Goal: Task Accomplishment & Management: Complete application form

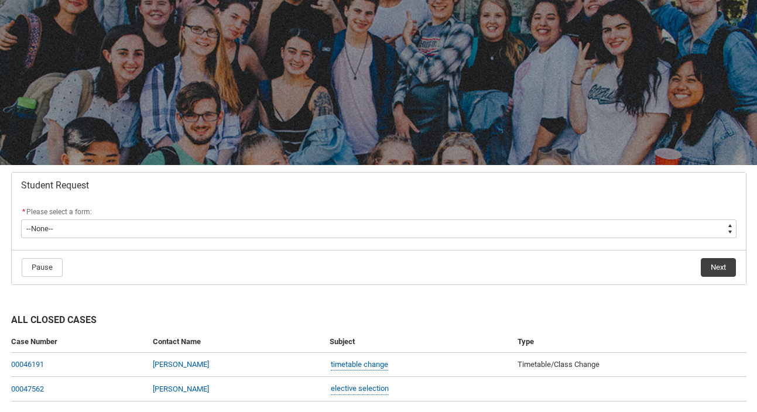
scroll to position [111, 0]
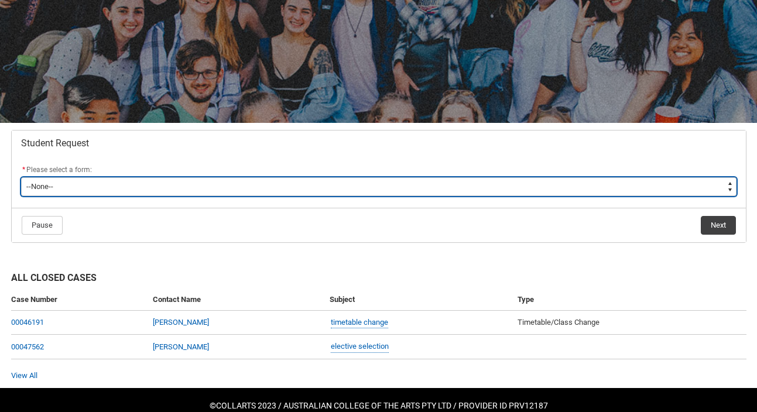
click at [336, 193] on select "--None-- Academic Transcript Application to Appeal Assignment Extension Change …" at bounding box center [379, 186] width 716 height 19
type lightning-select "Assignment_Extension_Choice"
click at [21, 177] on select "--None-- Academic Transcript Application to Appeal Assignment Extension Change …" at bounding box center [379, 186] width 716 height 19
select select "Assignment_Extension_Choice"
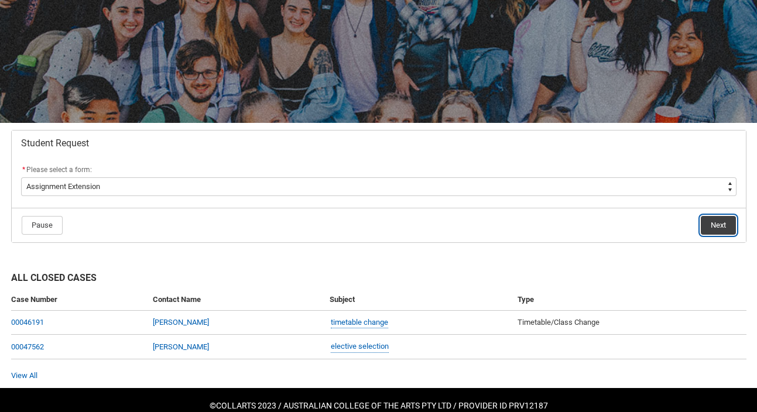
click at [712, 227] on button "Next" at bounding box center [718, 225] width 35 height 19
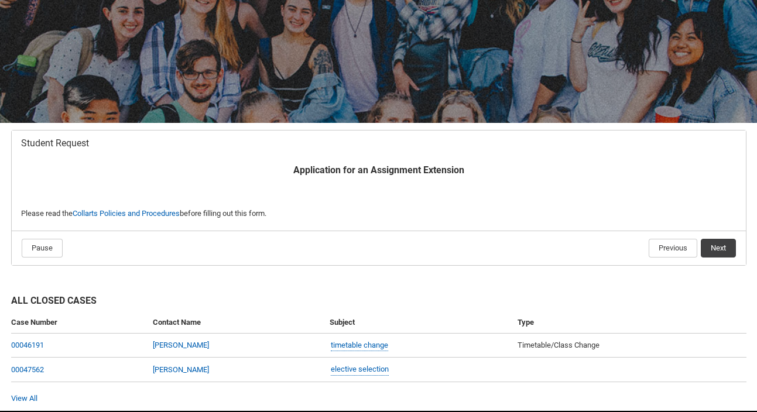
scroll to position [125, 0]
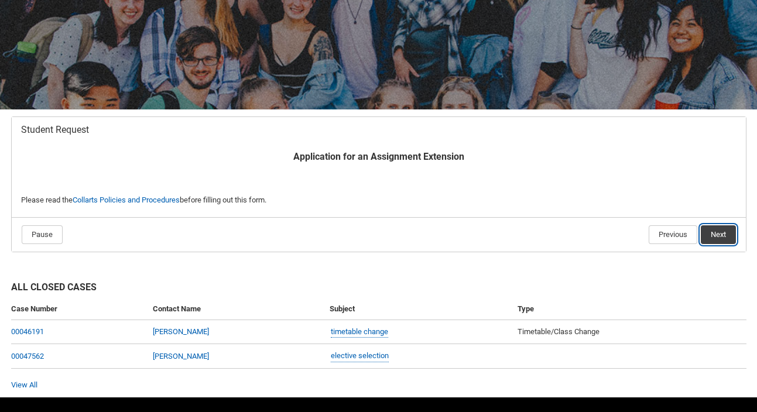
click at [724, 235] on button "Next" at bounding box center [718, 234] width 35 height 19
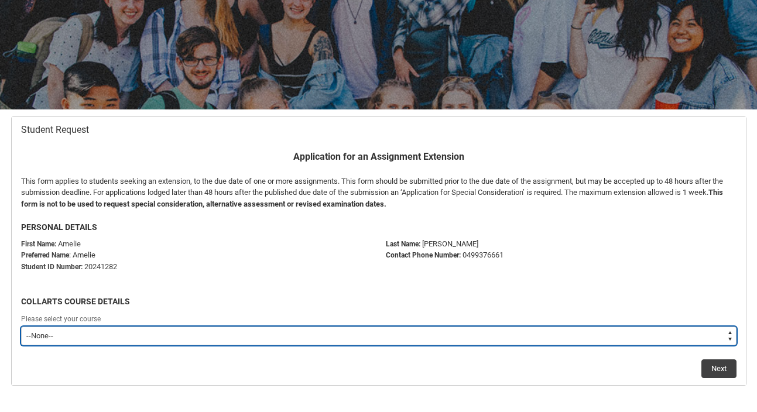
click at [529, 335] on select "--None-- Bachelor of Fashion Marketing (Branding and Communications) V1" at bounding box center [379, 336] width 716 height 19
type lightning-select "recordPicklist_ProgramEnrollment.a0jOZ000005v3ccYAA"
click at [21, 327] on select "--None-- Bachelor of Fashion Marketing (Branding and Communications) V1" at bounding box center [379, 336] width 716 height 19
select select "recordPicklist_ProgramEnrollment.a0jOZ000005v3ccYAA"
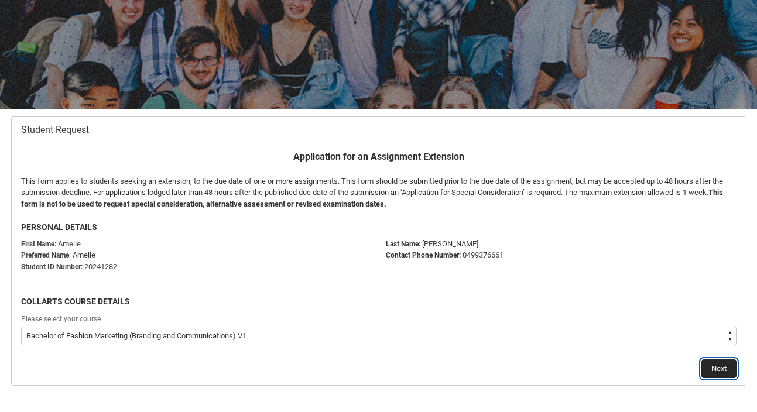
click at [721, 370] on button "Next" at bounding box center [719, 369] width 35 height 19
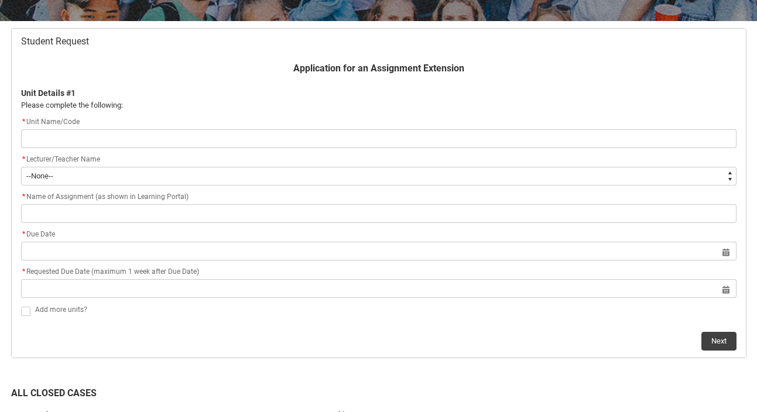
scroll to position [218, 0]
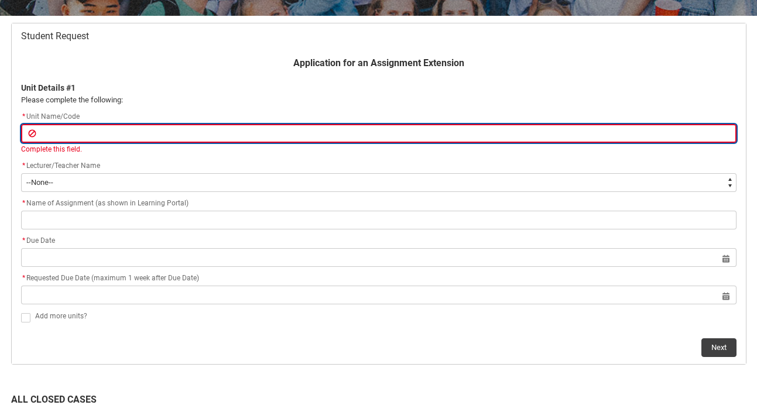
paste input "PHOMPHS"
type lightning-primitive-input-simple "PHOMPHS"
type input "PHOMPHS"
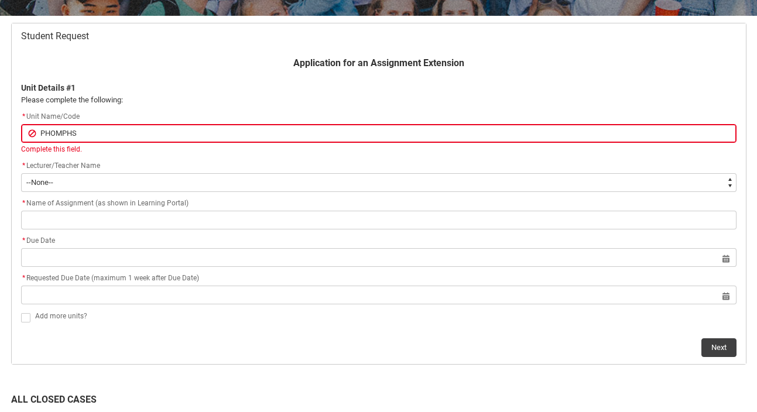
click at [196, 153] on div "Application for an Assignment Extension Unit Details #1 Please complete the fol…" at bounding box center [379, 206] width 730 height 301
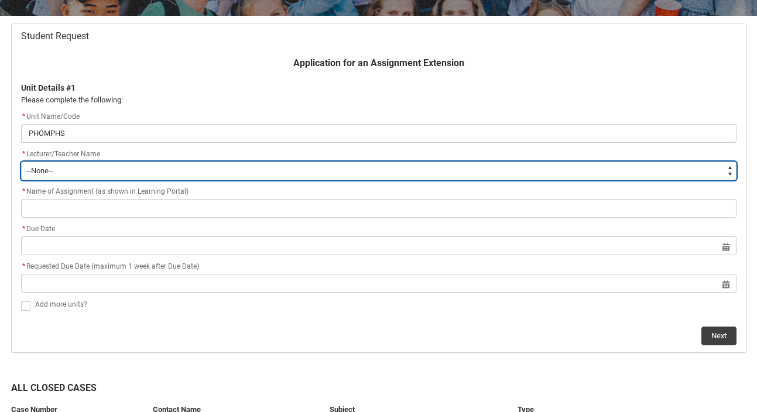
click at [188, 165] on select "--None-- [PERSON_NAME] [PERSON_NAME] [PERSON_NAME] [PERSON_NAME] [PERSON_NAME] …" at bounding box center [379, 171] width 716 height 19
click at [169, 169] on select "--None-- [PERSON_NAME] [PERSON_NAME] [PERSON_NAME] [PERSON_NAME] [PERSON_NAME] …" at bounding box center [379, 171] width 716 height 19
type lightning-select "Faculty_NamefromNtoZ.0035g00000b9AZKAA2"
click at [21, 162] on select "--None-- [PERSON_NAME] [PERSON_NAME] [PERSON_NAME] [PERSON_NAME] [PERSON_NAME] …" at bounding box center [379, 171] width 716 height 19
select select "Faculty_NamefromNtoZ.0035g00000b9AZKAA2"
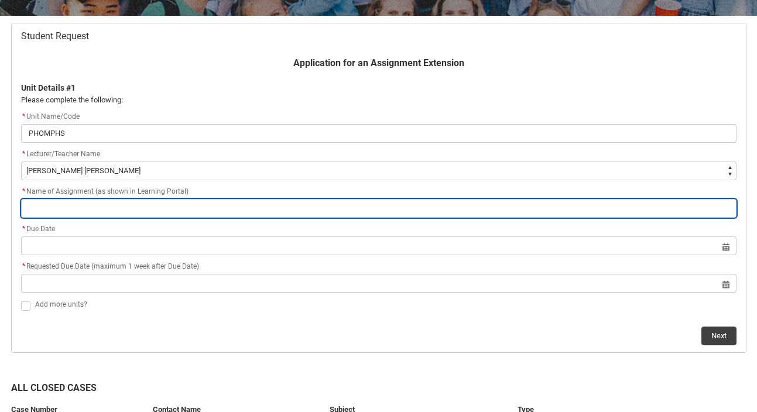
click at [218, 209] on input "Redu_Student_Request flow" at bounding box center [379, 208] width 716 height 19
type lightning-primitive-input-simple "p"
type input "p"
type lightning-primitive-input-simple "pi"
type input "pi"
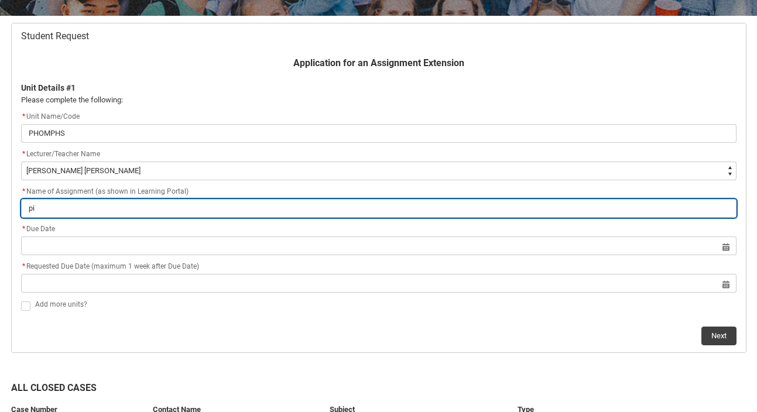
type lightning-primitive-input-simple "pit"
type input "pit"
type lightning-primitive-input-simple "pitc"
type input "pitc"
type lightning-primitive-input-simple "pitch"
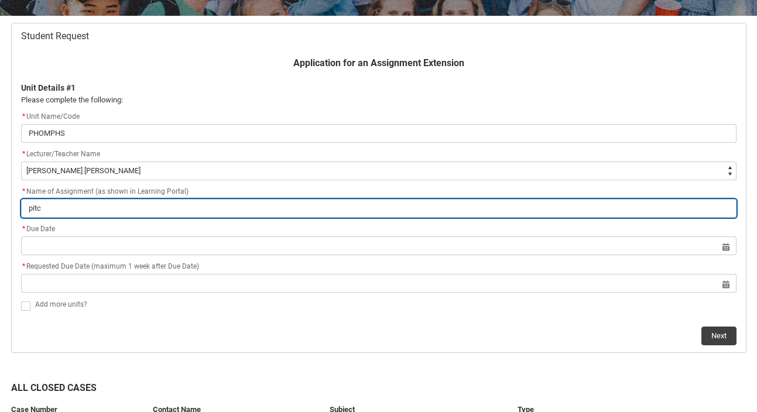
type input "pitch"
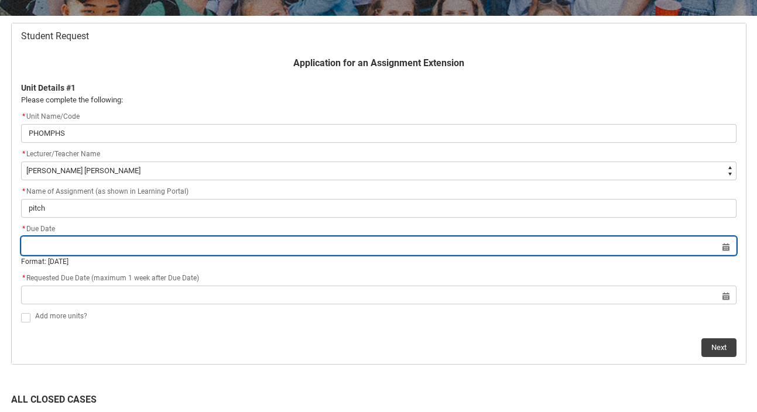
click at [201, 245] on input "Redu_Student_Request flow" at bounding box center [379, 246] width 716 height 19
select select "2025"
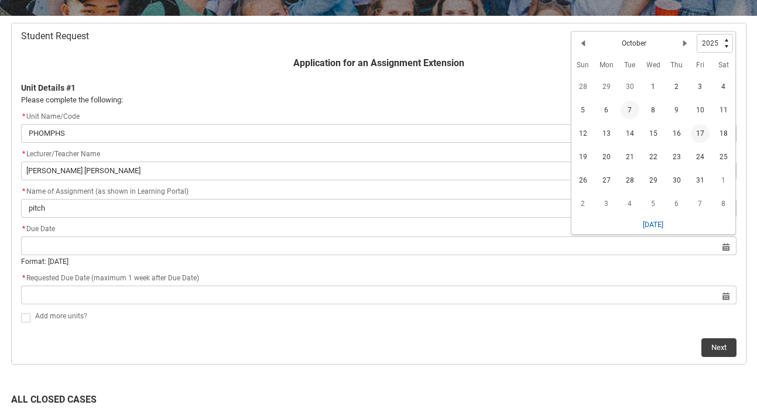
click at [696, 132] on span "17" at bounding box center [700, 133] width 19 height 19
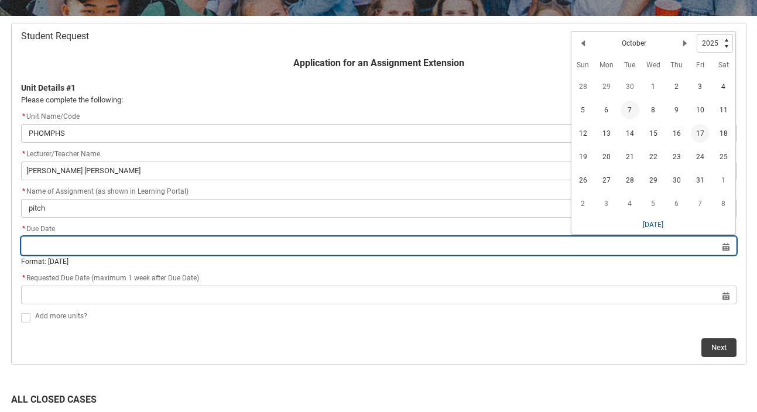
type lightning-datepicker "[DATE]"
type lightning-input "[DATE]"
type input "[DATE]"
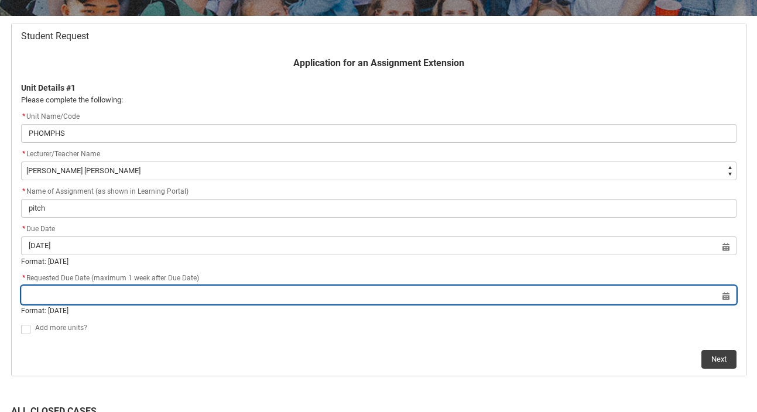
click at [477, 299] on input "Redu_Student_Request flow" at bounding box center [379, 295] width 716 height 19
select select "2025"
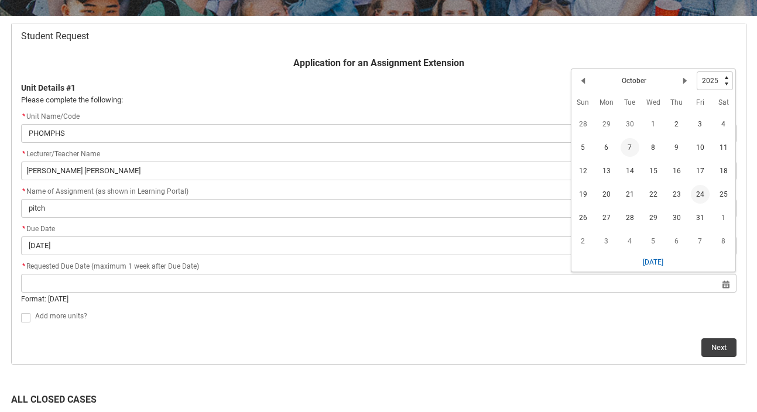
click at [695, 193] on span "24" at bounding box center [700, 194] width 19 height 19
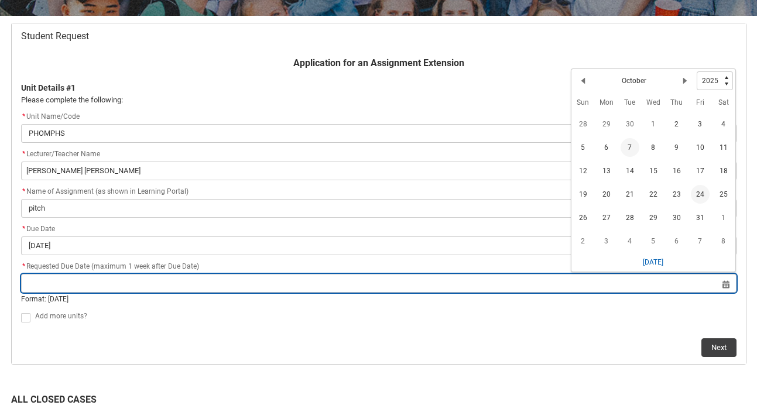
type lightning-datepicker "[DATE]"
type lightning-input "[DATE]"
type input "[DATE]"
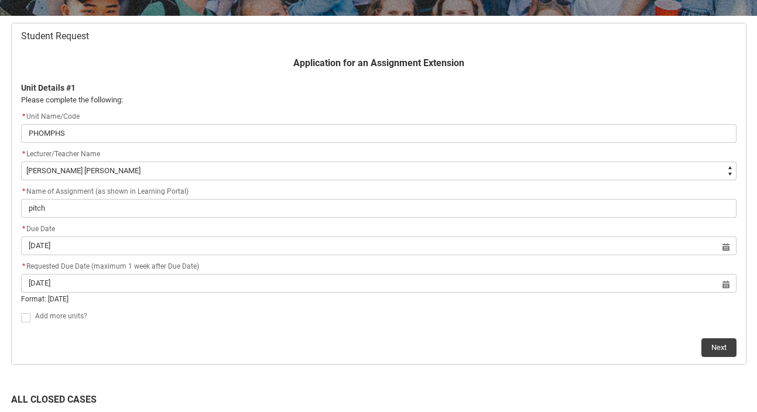
click at [19, 316] on flowruntime-screen-field "Add more units?" at bounding box center [379, 319] width 730 height 20
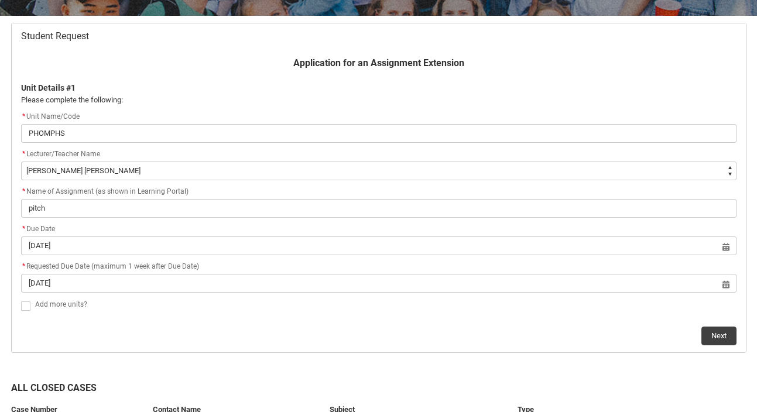
click at [25, 307] on span "Redu_Student_Request flow" at bounding box center [25, 306] width 9 height 9
click at [21, 300] on input "Redu_Student_Request flow" at bounding box center [20, 299] width 1 height 1
type lightning-input "true"
checkbox input "true"
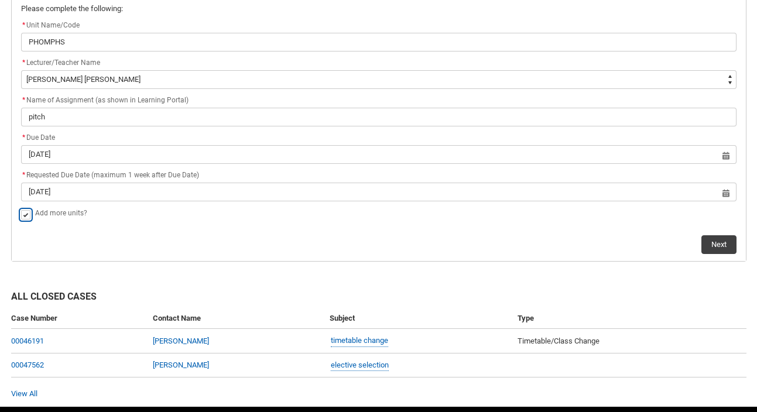
scroll to position [312, 0]
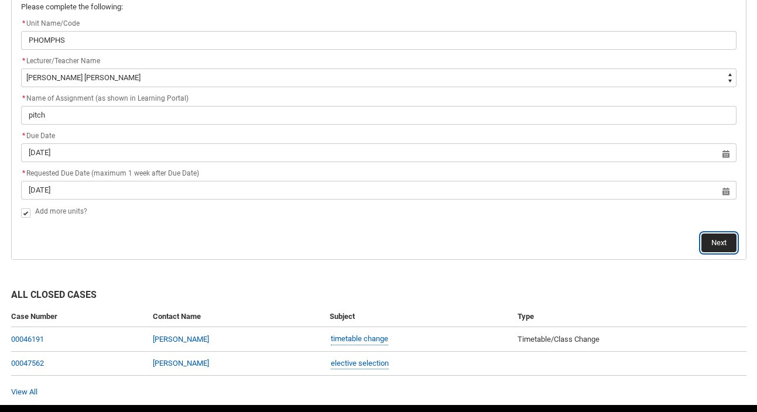
click at [724, 237] on button "Next" at bounding box center [719, 243] width 35 height 19
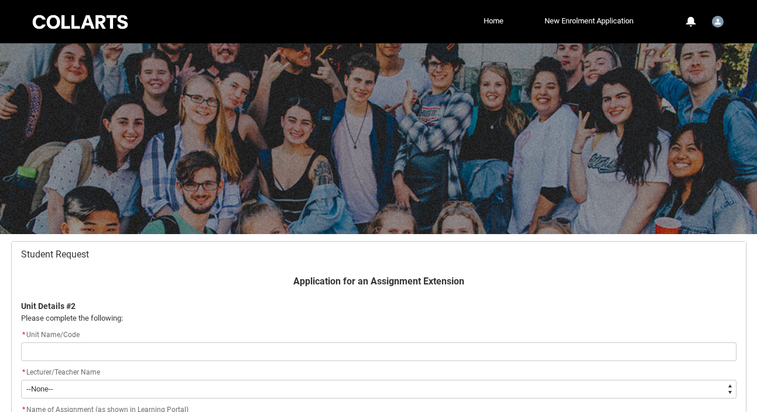
scroll to position [125, 0]
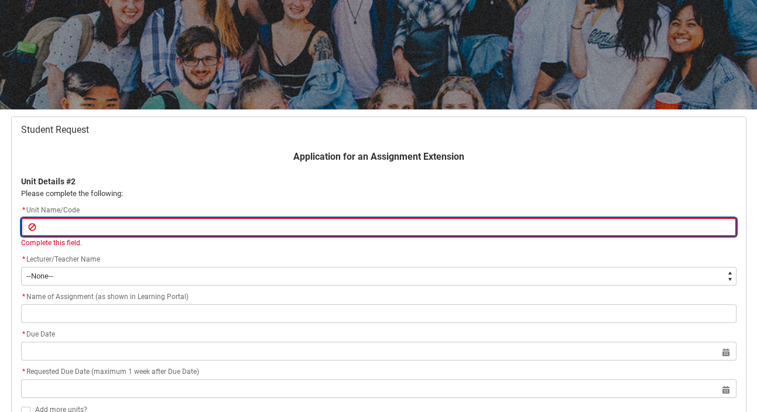
paste input "SHDAFA"
type lightning-primitive-input-simple "SHDAFA"
type input "SHDAFA"
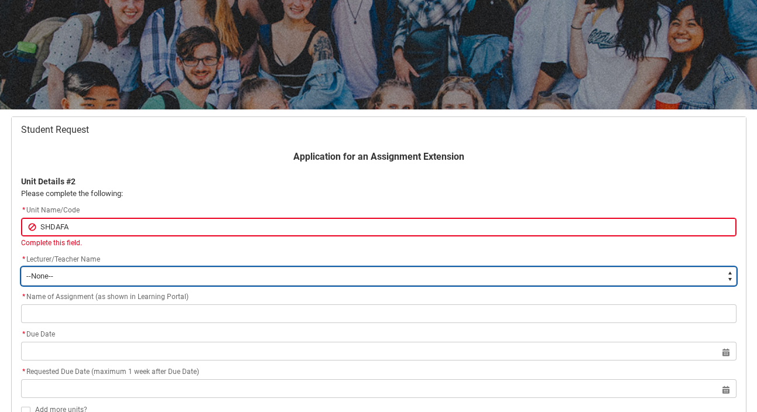
click at [145, 272] on select "--None-- [PERSON_NAME] [PERSON_NAME] [PERSON_NAME] [PERSON_NAME] [PERSON_NAME] …" at bounding box center [379, 276] width 716 height 19
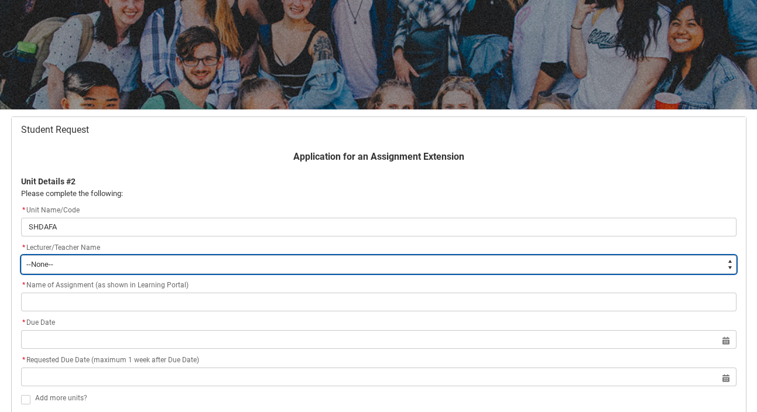
type lightning-select "Faculty_NamefromNtoZ.0035g00000b9AYNAA2"
click at [21, 255] on select "--None-- [PERSON_NAME] [PERSON_NAME] [PERSON_NAME] [PERSON_NAME] [PERSON_NAME] …" at bounding box center [379, 264] width 716 height 19
select select "Faculty_NamefromNtoZ.0035g00000b9AYNAA2"
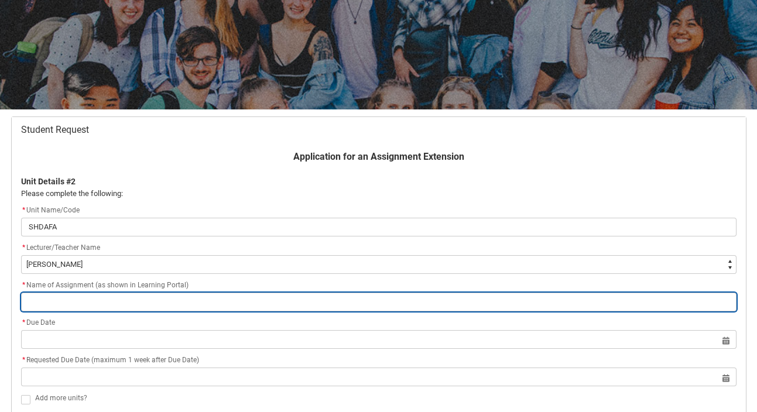
click at [184, 302] on input "Redu_Student_Request flow" at bounding box center [379, 302] width 716 height 19
paste input "Data Analysis Insights Report"
type lightning-primitive-input-simple "Data Analysis Insights Report"
type input "Data Analysis Insights Report"
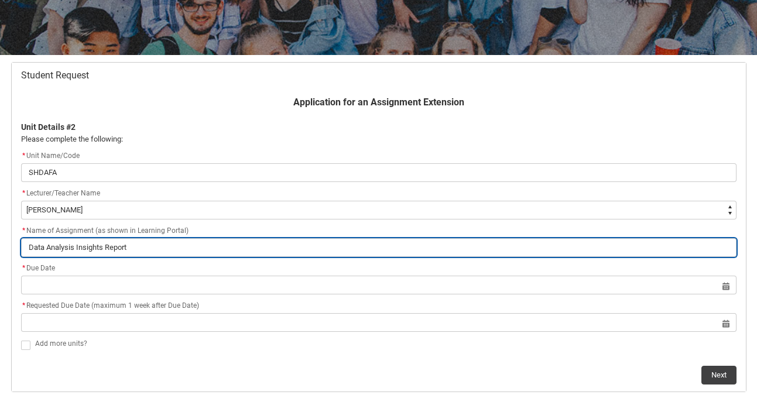
scroll to position [191, 0]
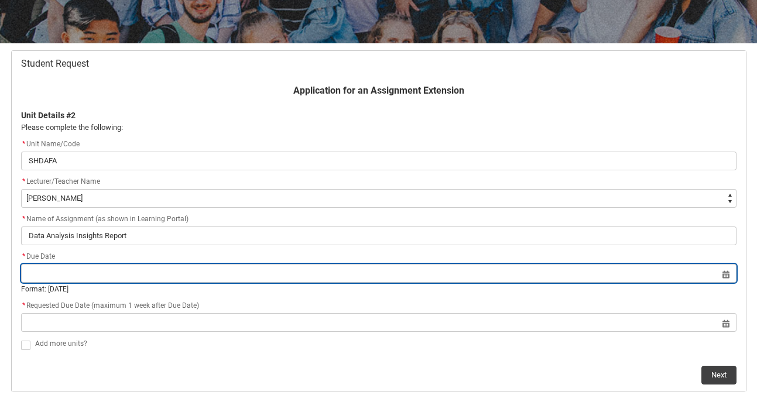
click at [574, 275] on input "Redu_Student_Request flow" at bounding box center [379, 273] width 716 height 19
select select "2025"
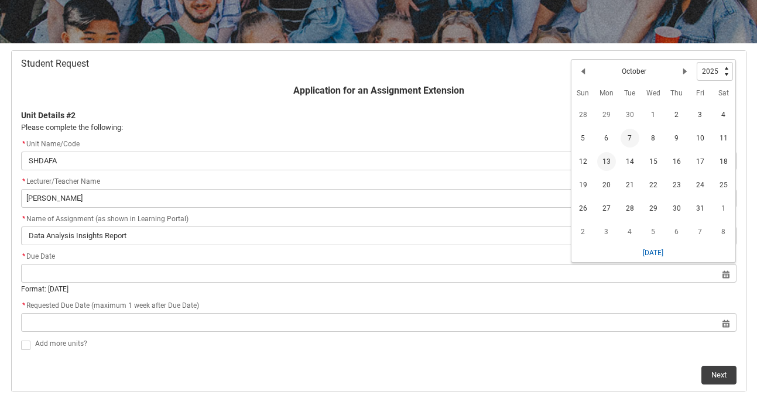
click at [604, 165] on span "13" at bounding box center [606, 161] width 19 height 19
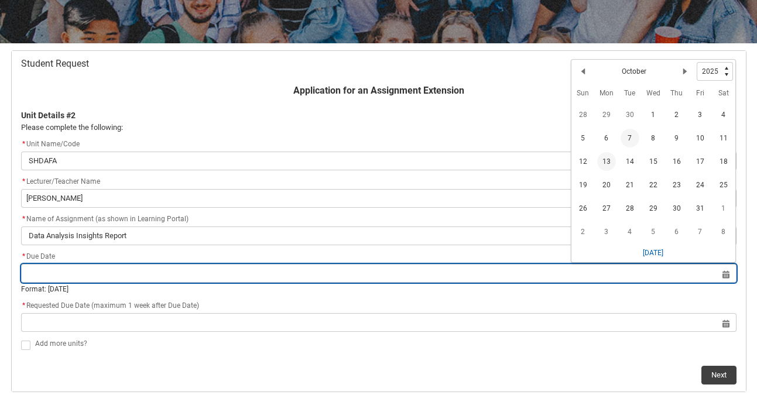
type lightning-datepicker "[DATE]"
type lightning-input "[DATE]"
type input "[DATE]"
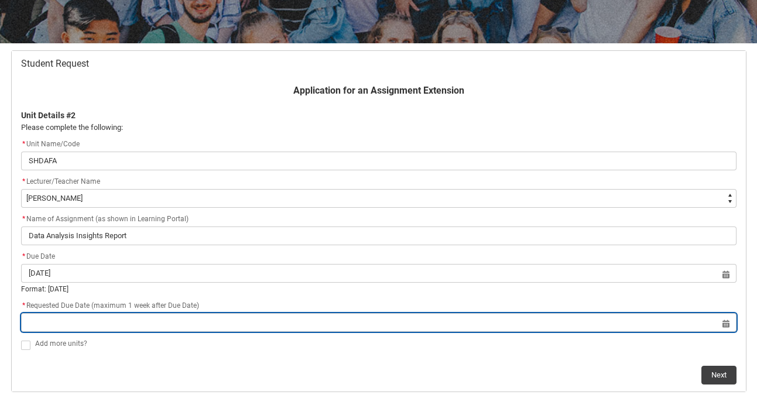
click at [581, 325] on input "Redu_Student_Request flow" at bounding box center [379, 322] width 716 height 19
select select "2025"
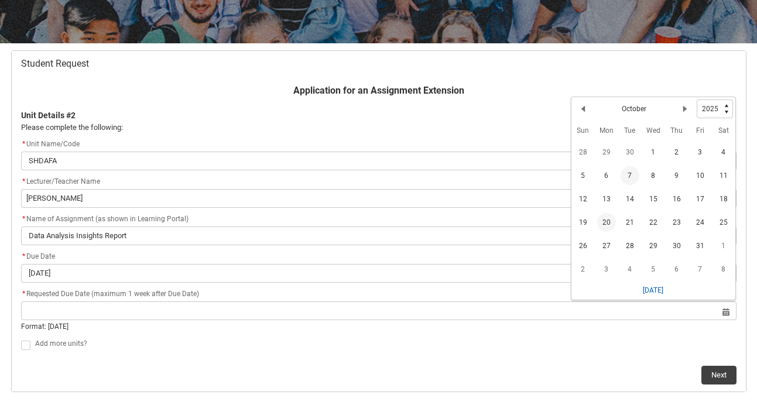
click at [611, 223] on span "20" at bounding box center [606, 222] width 19 height 19
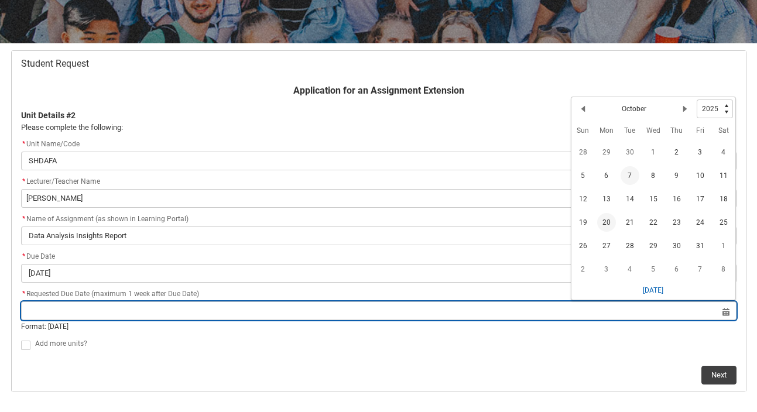
type lightning-datepicker "[DATE]"
type lightning-input "[DATE]"
type input "[DATE]"
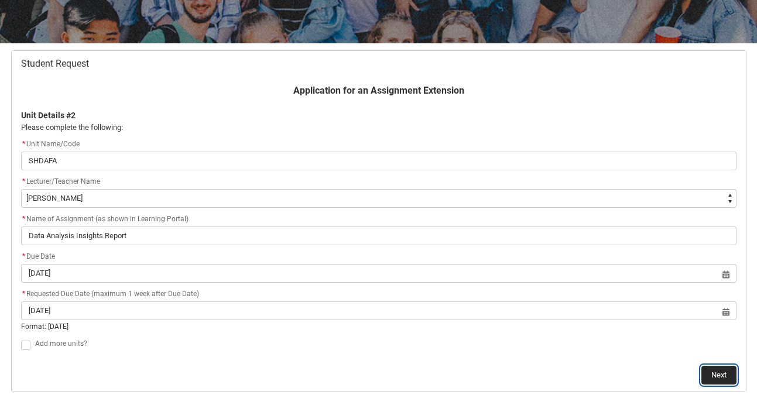
click at [729, 376] on button "Next" at bounding box center [719, 375] width 35 height 19
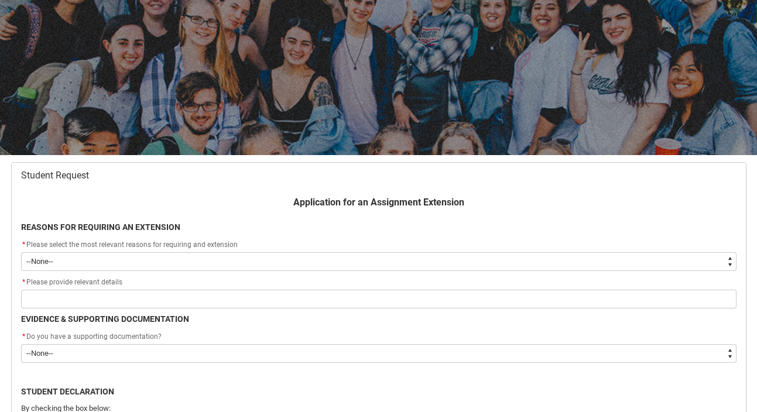
scroll to position [125, 0]
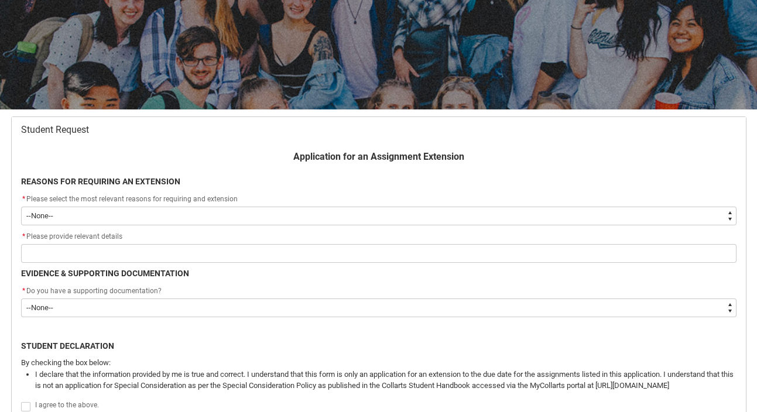
click at [415, 212] on select "--None-- Medical Reasons Work obligations Family obligations Academic Difficult…" at bounding box center [379, 216] width 716 height 19
type lightning-select "choice_AssignmentExtension_Reason_MedicalReasons"
click at [21, 207] on select "--None-- Medical Reasons Work obligations Family obligations Academic Difficult…" at bounding box center [379, 216] width 716 height 19
select select "choice_AssignmentExtension_Reason_MedicalReasons"
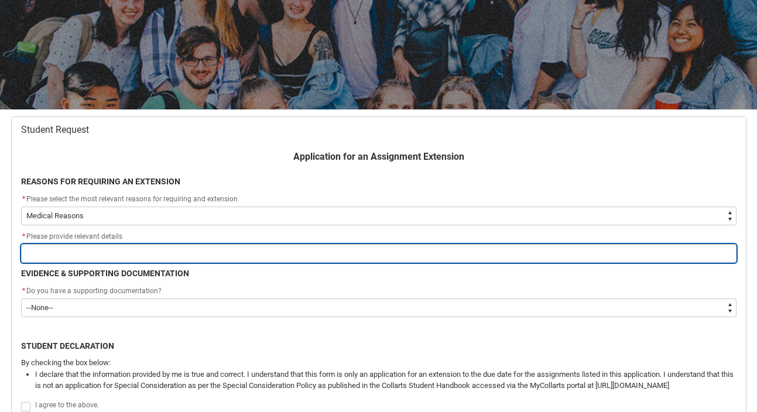
click at [327, 251] on input "Redu_Student_Request flow" at bounding box center [379, 253] width 716 height 19
type lightning-primitive-input-simple "I"
type input "I"
type lightning-primitive-input-simple "I"
type input "I"
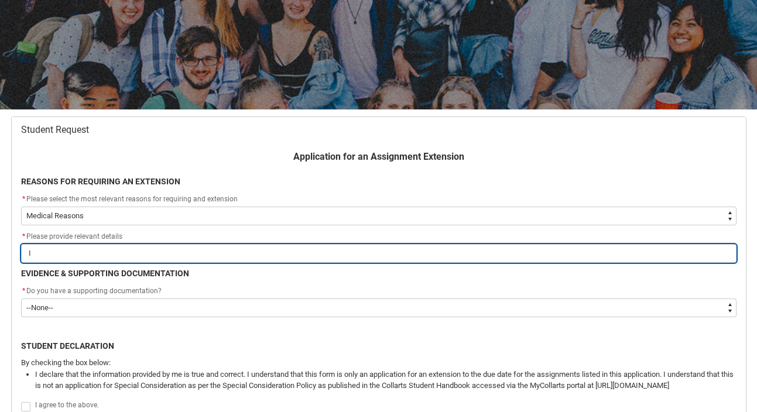
type lightning-primitive-input-simple "I h"
type input "I h"
type lightning-primitive-input-simple "I ha"
type input "I ha"
type lightning-primitive-input-simple "I hav"
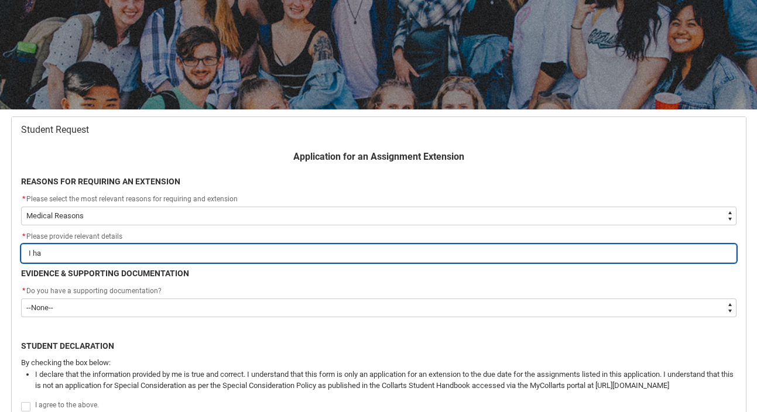
type input "I hav"
type lightning-primitive-input-simple "I have"
type input "I have"
type lightning-primitive-input-simple "I have"
type input "I have"
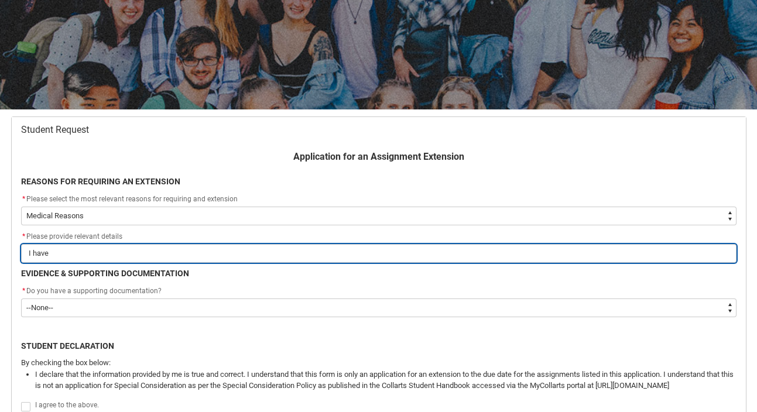
type lightning-primitive-input-simple "I have c"
type input "I have c"
type lightning-primitive-input-simple "I have co"
type input "I have co"
type lightning-primitive-input-simple "I have com"
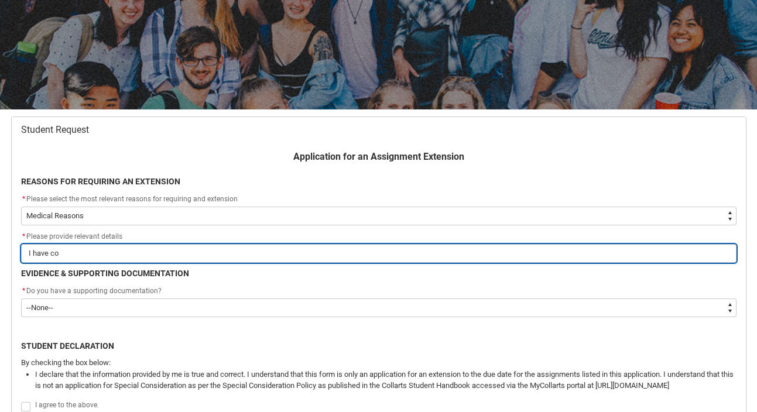
type input "I have com"
type lightning-primitive-input-simple "I have come"
type input "I have come"
type lightning-primitive-input-simple "I have come"
type input "I have come"
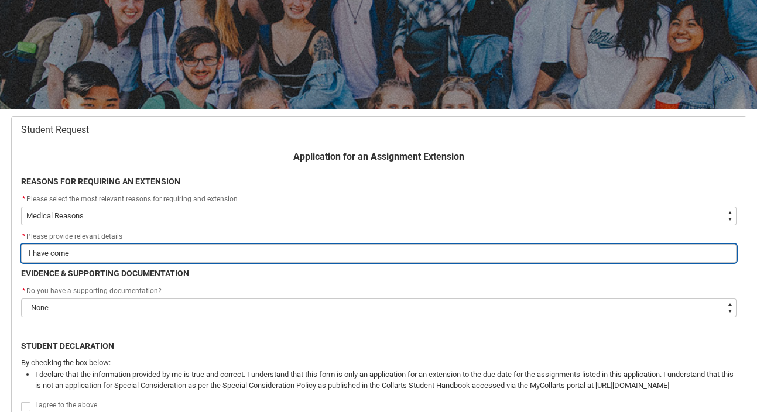
type lightning-primitive-input-simple "I have come d"
type input "I have come d"
type lightning-primitive-input-simple "I have come do"
type input "I have come do"
type lightning-primitive-input-simple "I have come dow"
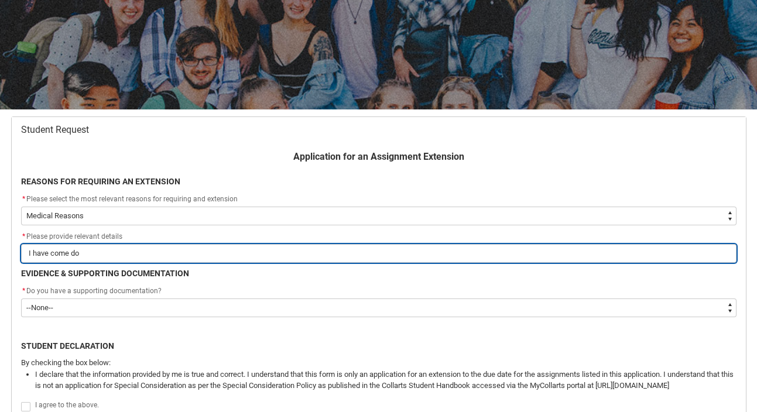
type input "I have come dow"
type lightning-primitive-input-simple "I have come down"
type input "I have come down"
type lightning-primitive-input-simple "I have come down"
type input "I have come down"
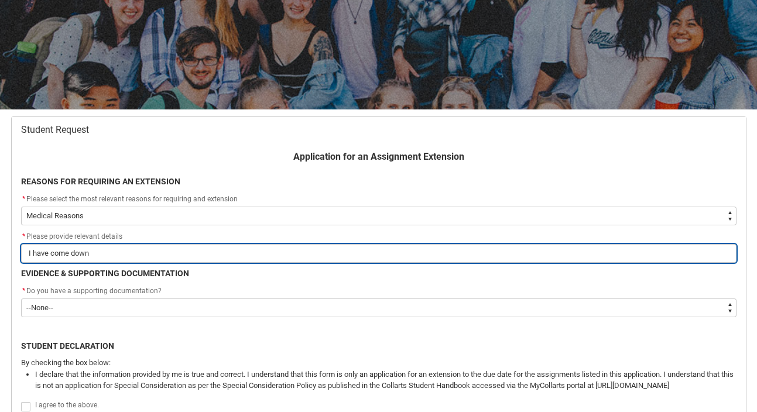
type lightning-primitive-input-simple "I have come down w"
type input "I have come down w"
type lightning-primitive-input-simple "I have come down wi"
type input "I have come down wi"
type lightning-primitive-input-simple "I have come down wit"
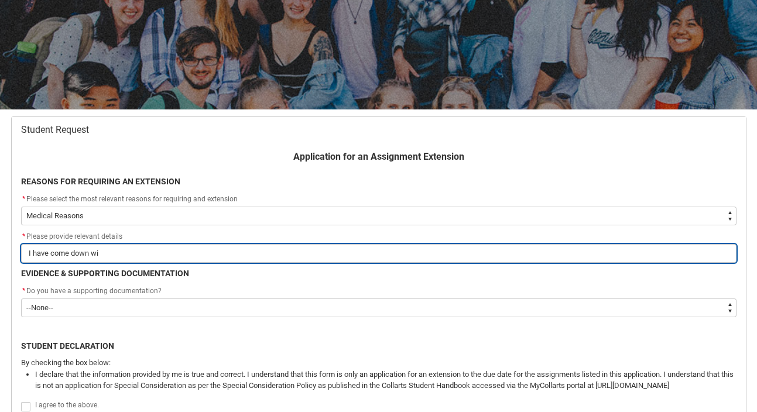
type input "I have come down wit"
type lightning-primitive-input-simple "I have come down with"
type input "I have come down with"
type lightning-primitive-input-simple "I have come down with"
type input "I have come down with"
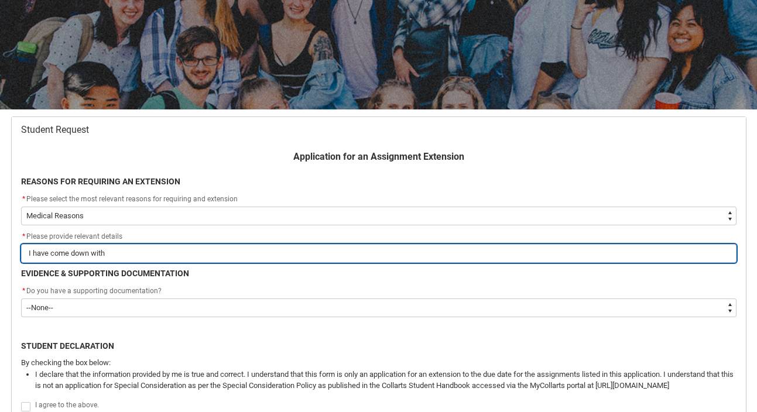
type lightning-primitive-input-simple "I have come down with t"
type input "I have come down with t"
type lightning-primitive-input-simple "I have come down with th"
type input "I have come down with th"
type lightning-primitive-input-simple "I have come down with the"
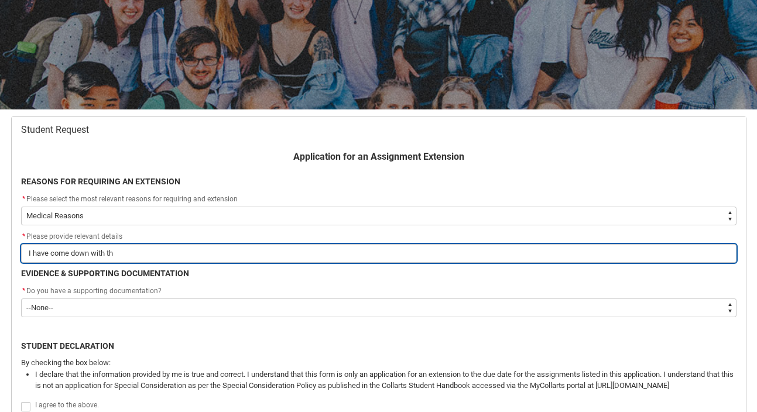
type input "I have come down with the"
type lightning-primitive-input-simple "I have come down with the"
type input "I have come down with the"
type lightning-primitive-input-simple "I have come down with the f"
type input "I have come down with the f"
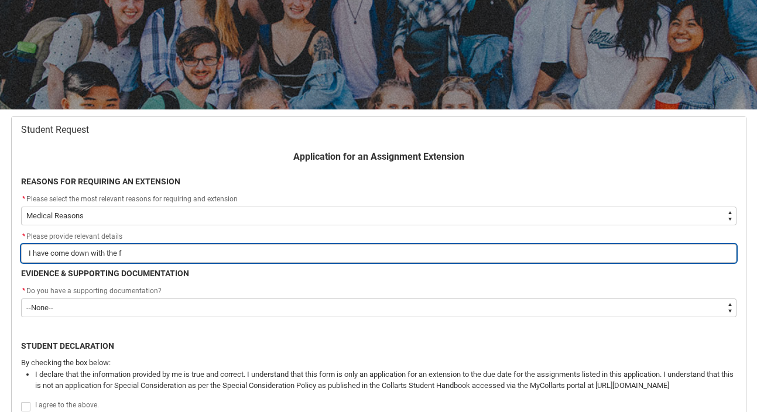
type lightning-primitive-input-simple "I have come down with the fl"
type input "I have come down with the fl"
type lightning-primitive-input-simple "I have come down with the flu"
type input "I have come down with the flu"
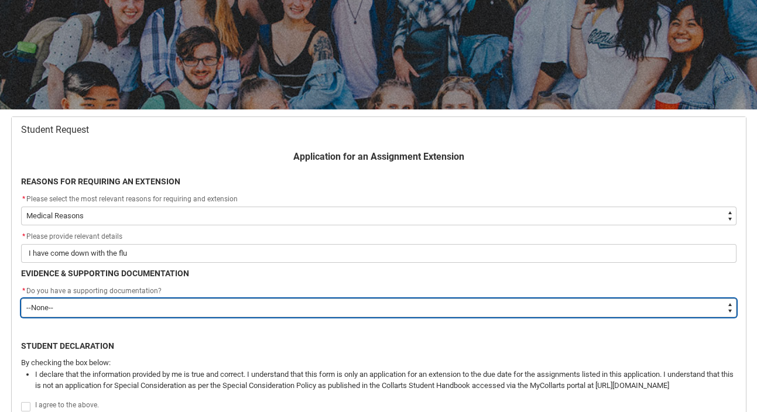
click at [278, 307] on select "--None-- Yes No" at bounding box center [379, 308] width 716 height 19
type lightning-select "Yes"
click at [21, 299] on select "--None-- Yes No" at bounding box center [379, 308] width 716 height 19
select select "Yes"
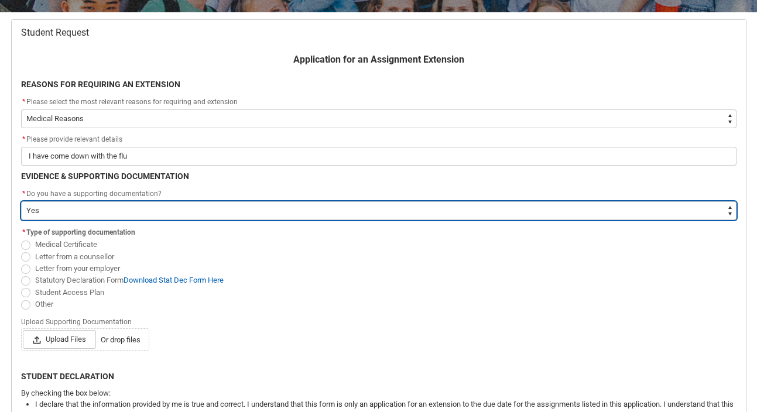
scroll to position [258, 0]
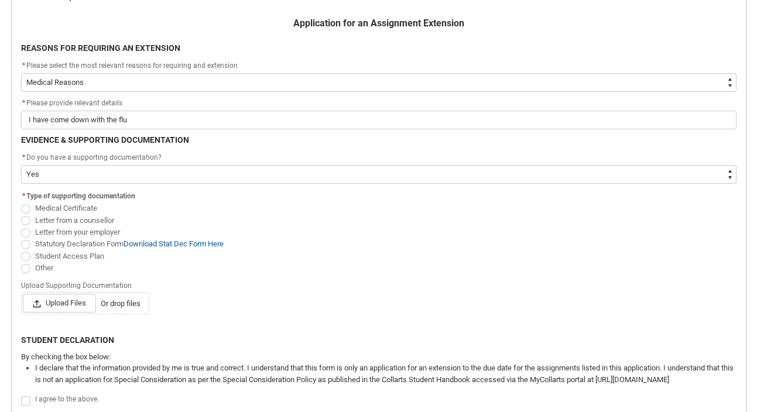
click at [25, 207] on span "Redu_Student_Request flow" at bounding box center [25, 208] width 9 height 9
click at [21, 203] on input "Medical Certificate" at bounding box center [20, 202] width 1 height 1
radio input "true"
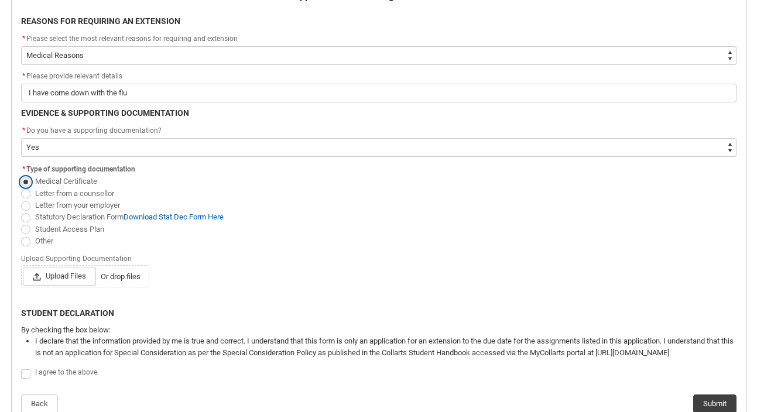
scroll to position [287, 0]
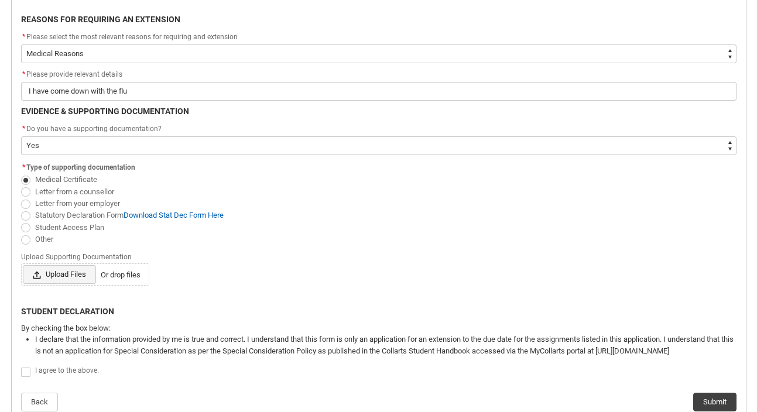
click at [66, 279] on span "Upload Files" at bounding box center [59, 274] width 73 height 19
click at [23, 265] on input "Upload Files Or drop files" at bounding box center [22, 265] width 1 height 1
type lightning-input "C:\fakepath\MEDICAL CERTIFICATE.pdf"
type input "C:\fakepath\MEDICAL CERTIFICATE.pdf"
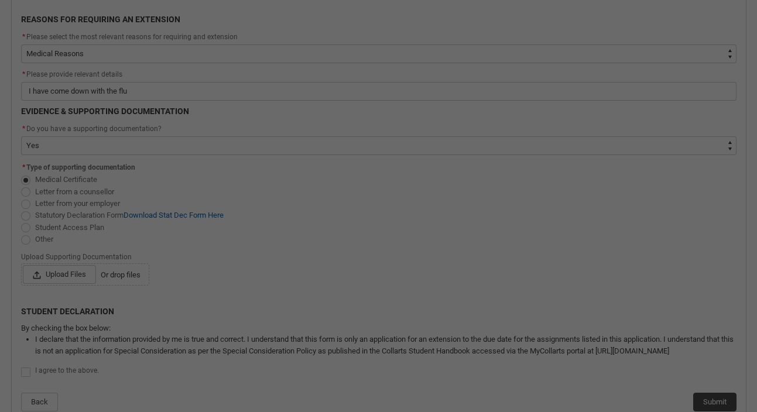
scroll to position [306, 0]
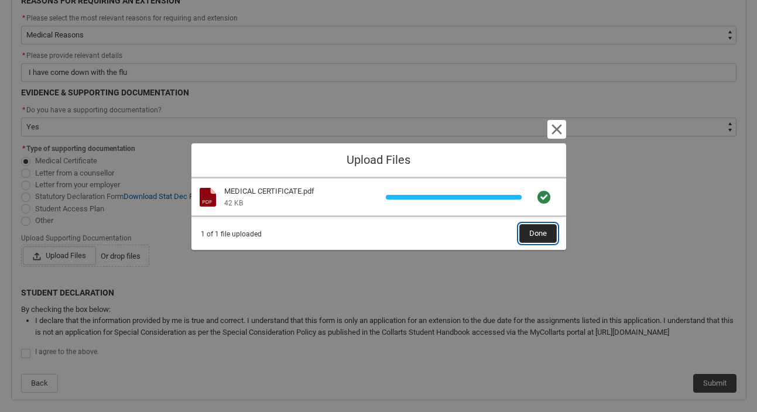
click at [541, 235] on span "Done" at bounding box center [538, 234] width 18 height 18
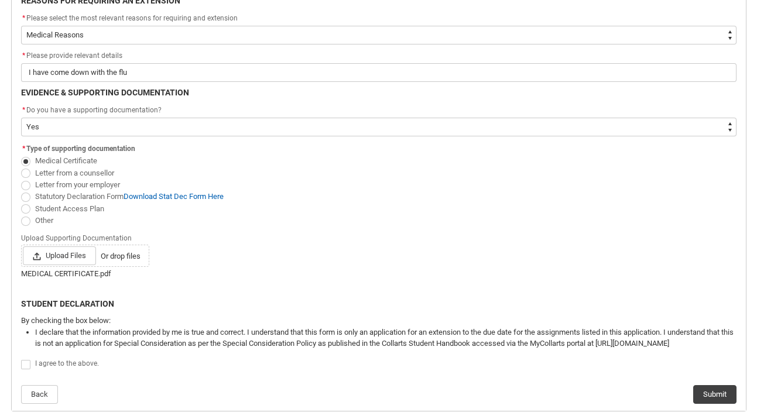
click at [26, 364] on span "Redu_Student_Request flow" at bounding box center [25, 364] width 9 height 9
click at [21, 359] on input "Redu_Student_Request flow" at bounding box center [20, 358] width 1 height 1
type lightning-input "true"
checkbox input "true"
click at [713, 398] on button "Submit" at bounding box center [714, 394] width 43 height 19
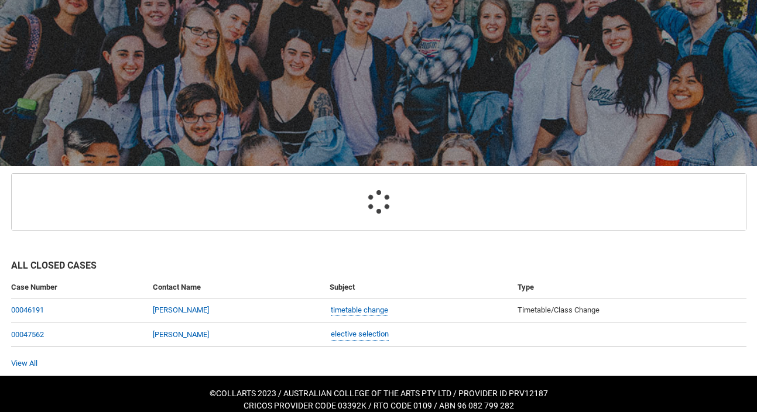
scroll to position [113, 0]
